Goal: Transaction & Acquisition: Book appointment/travel/reservation

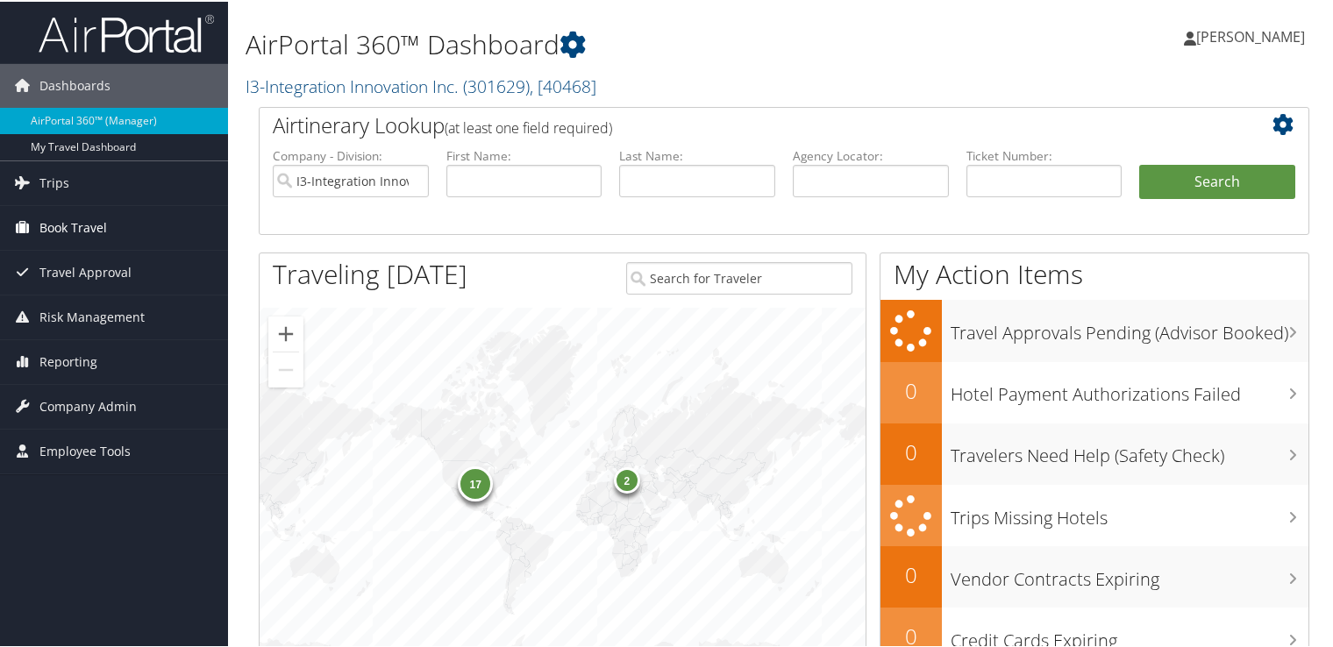
click at [94, 225] on span "Book Travel" at bounding box center [73, 226] width 68 height 44
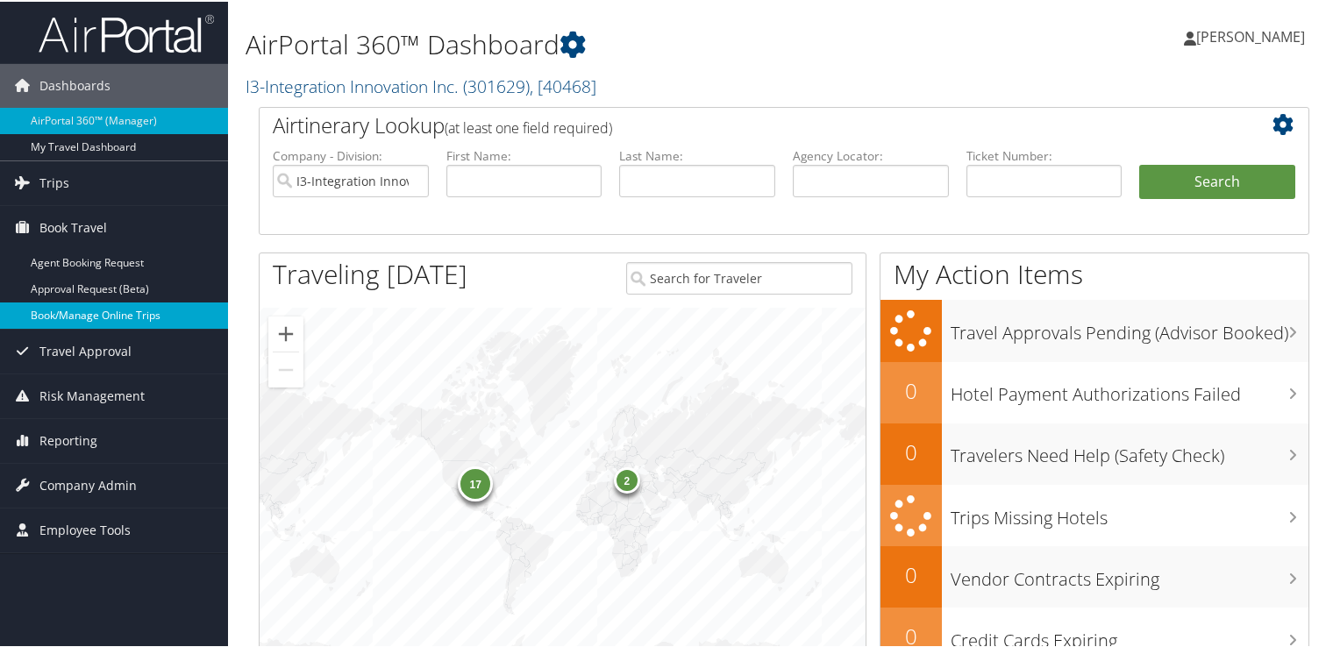
click at [111, 310] on link "Book/Manage Online Trips" at bounding box center [114, 314] width 228 height 26
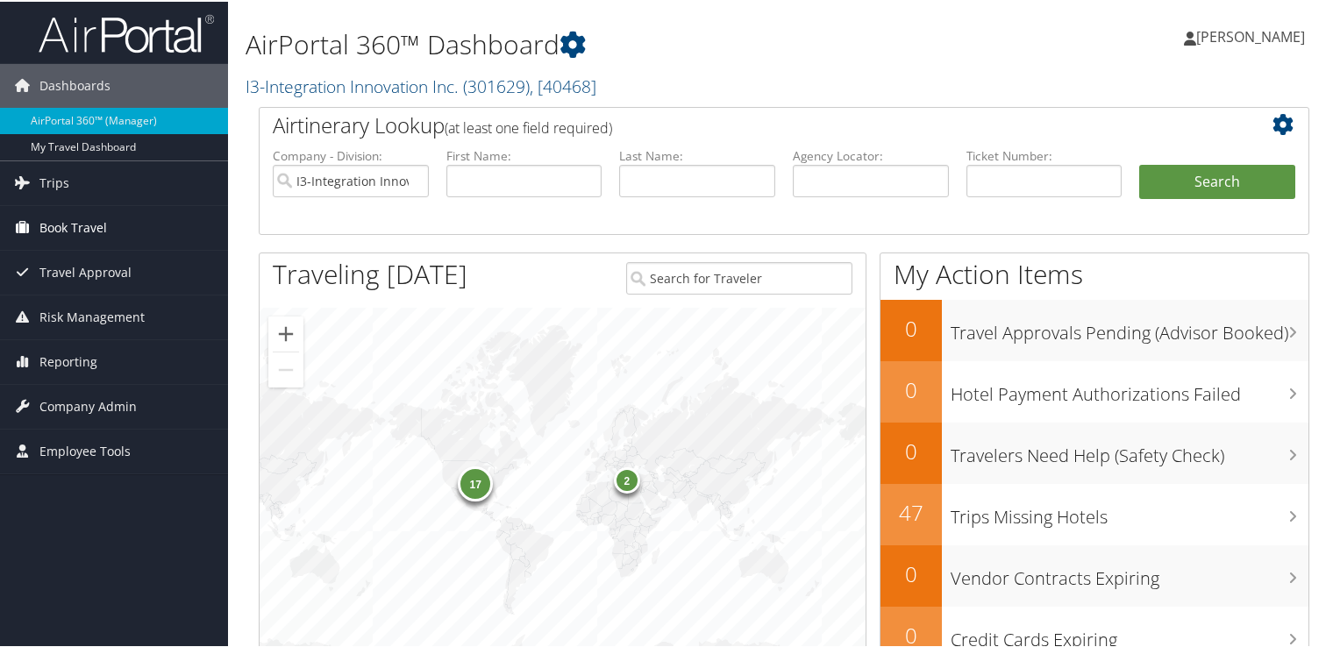
click at [75, 223] on span "Book Travel" at bounding box center [73, 226] width 68 height 44
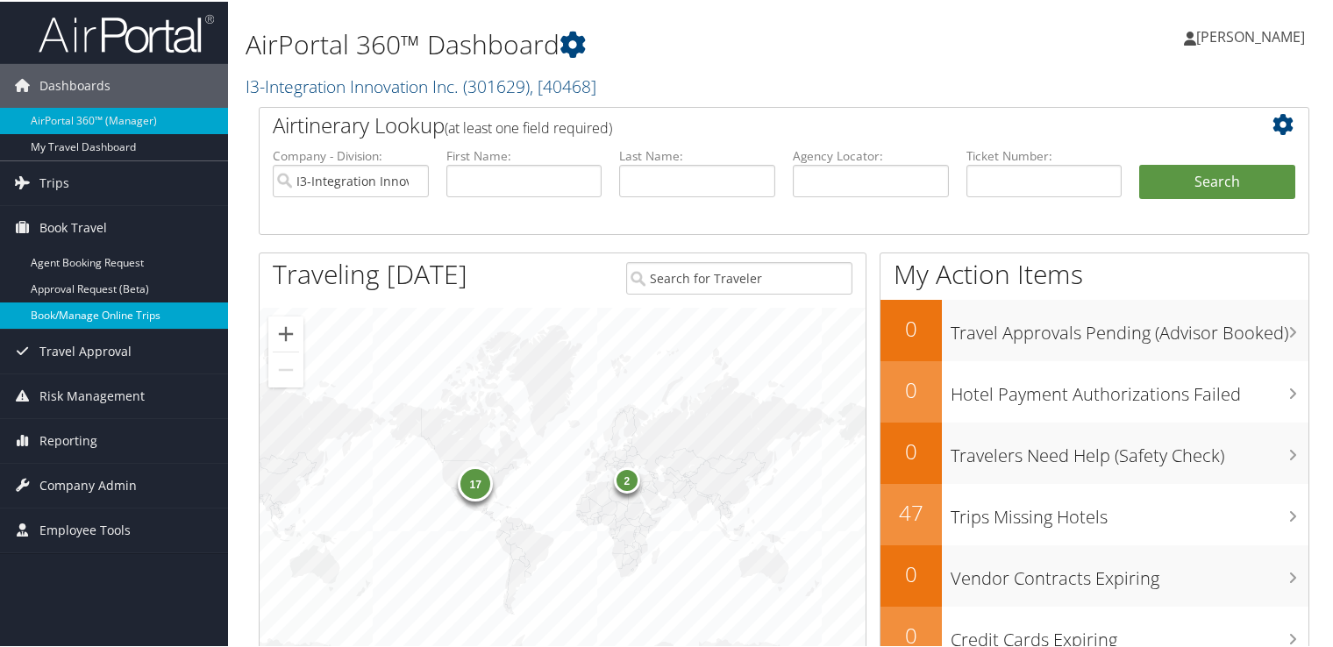
click at [91, 307] on link "Book/Manage Online Trips" at bounding box center [114, 314] width 228 height 26
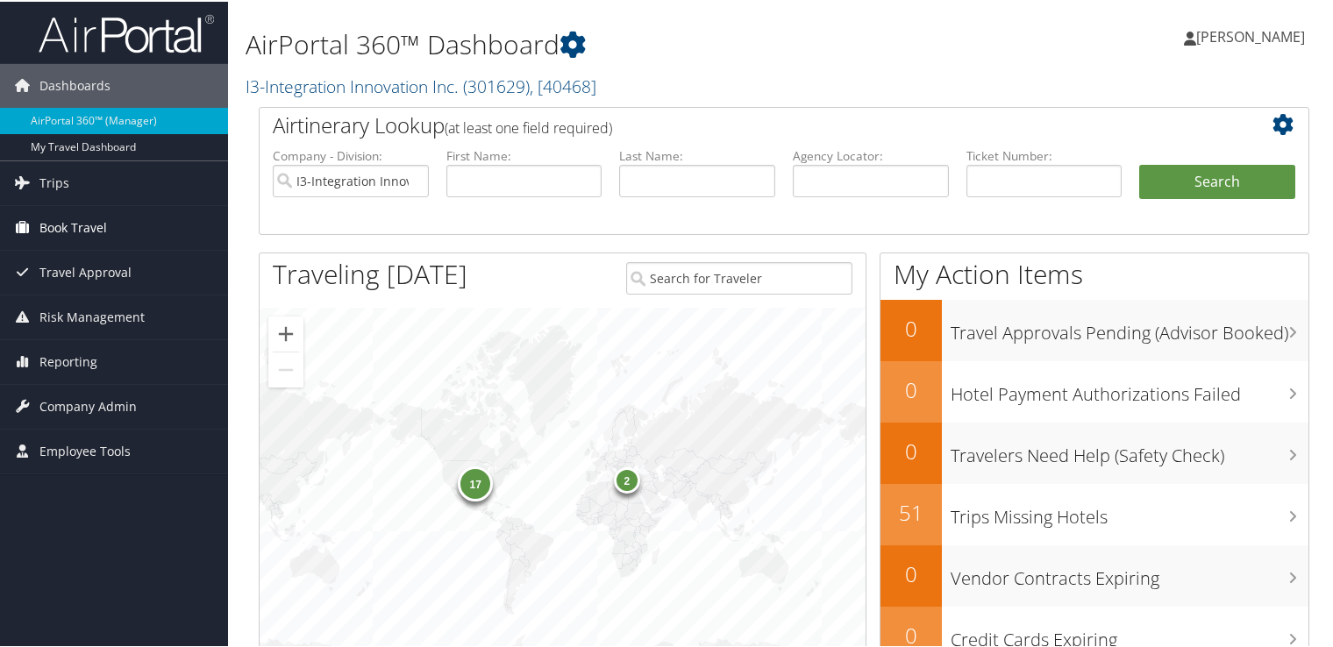
click at [95, 219] on span "Book Travel" at bounding box center [73, 226] width 68 height 44
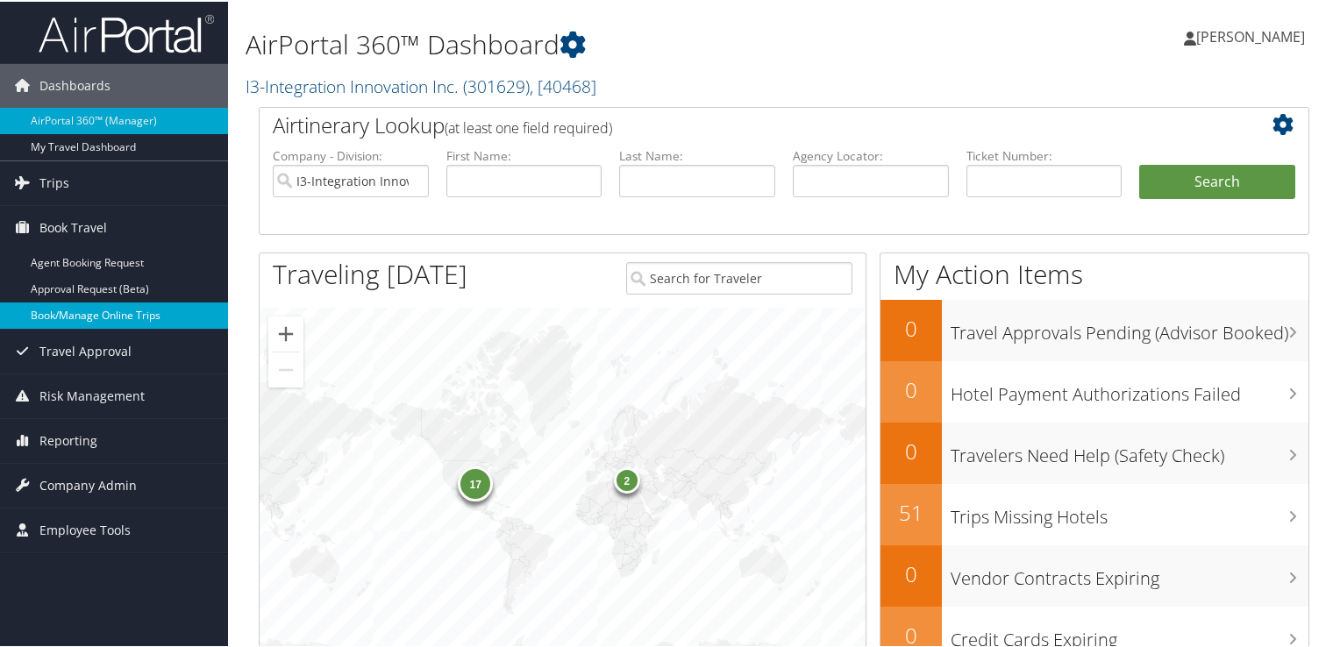
click at [127, 310] on link "Book/Manage Online Trips" at bounding box center [114, 314] width 228 height 26
